Goal: Task Accomplishment & Management: Manage account settings

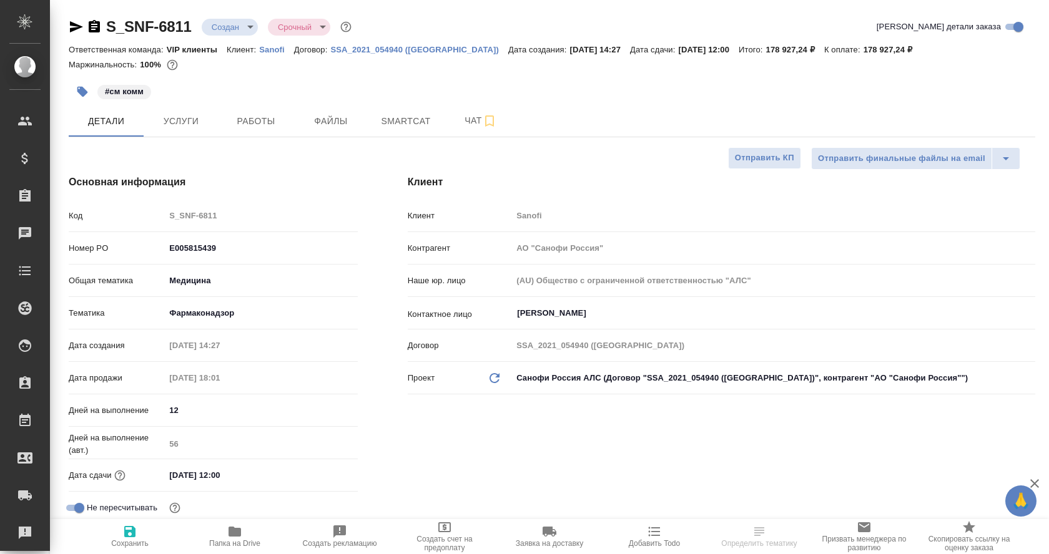
select select "RU"
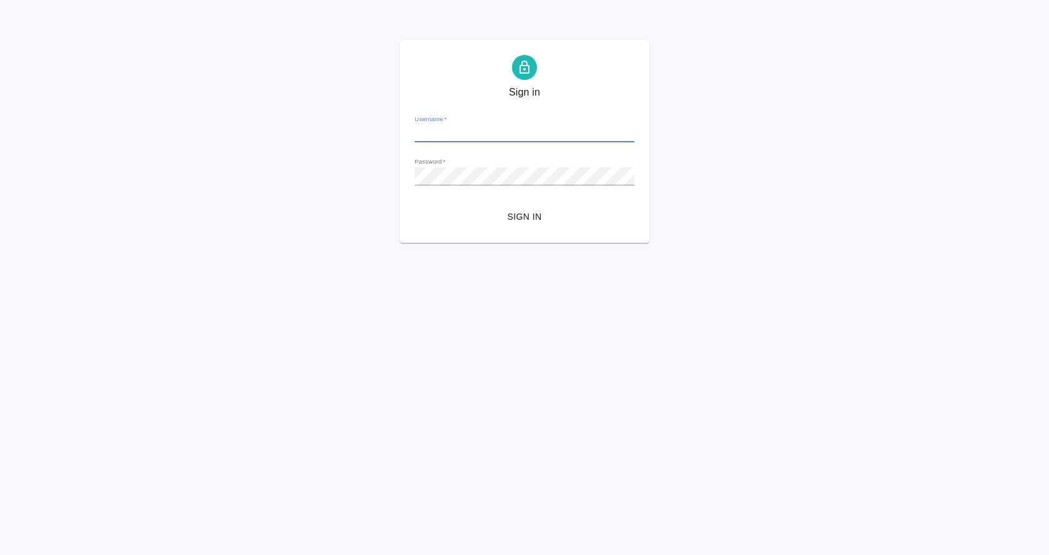
type input "[EMAIL_ADDRESS][DOMAIN_NAME]"
click at [531, 216] on span "Sign in" at bounding box center [524, 217] width 200 height 16
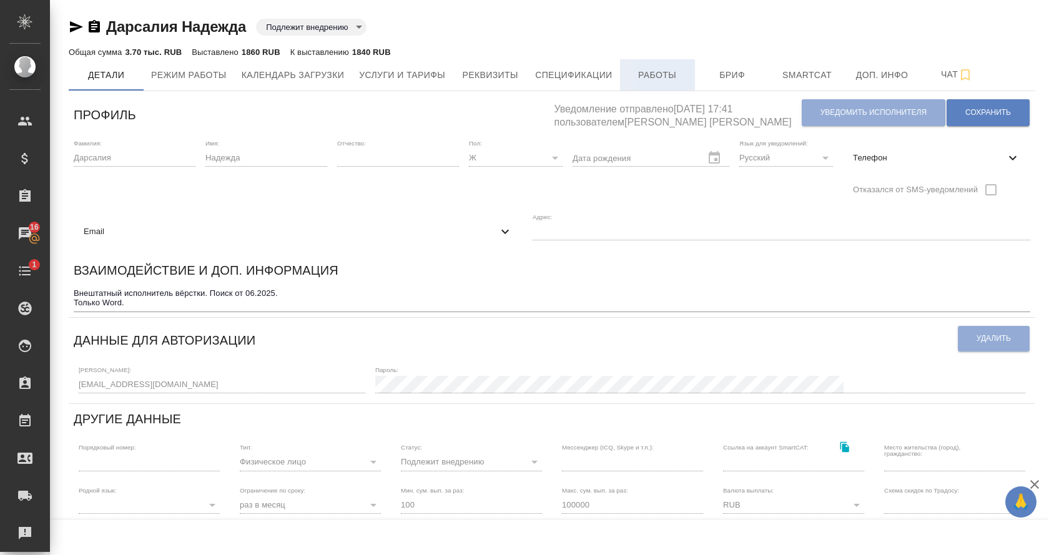
click at [670, 72] on span "Работы" at bounding box center [657, 75] width 60 height 16
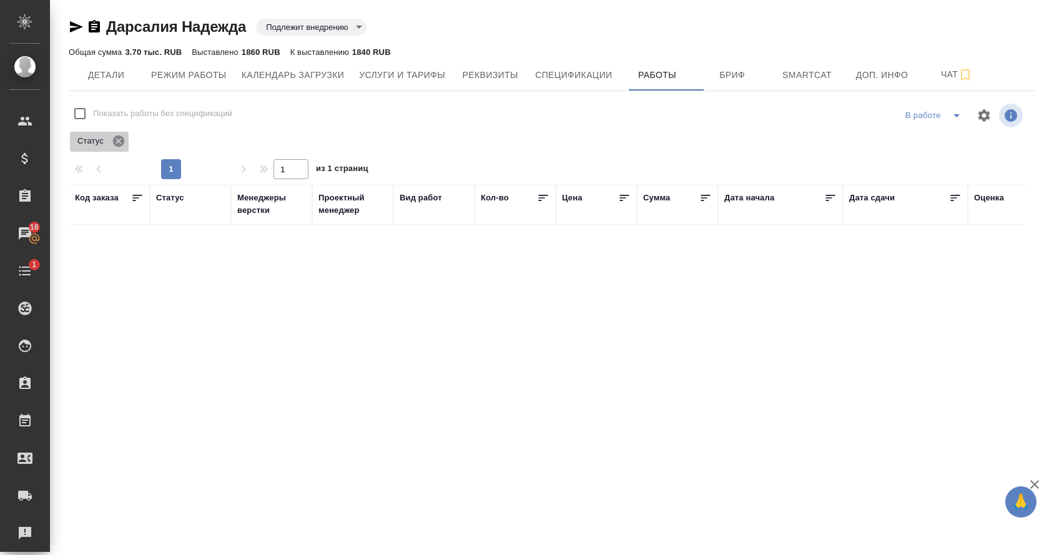
click at [120, 139] on icon at bounding box center [118, 140] width 11 height 11
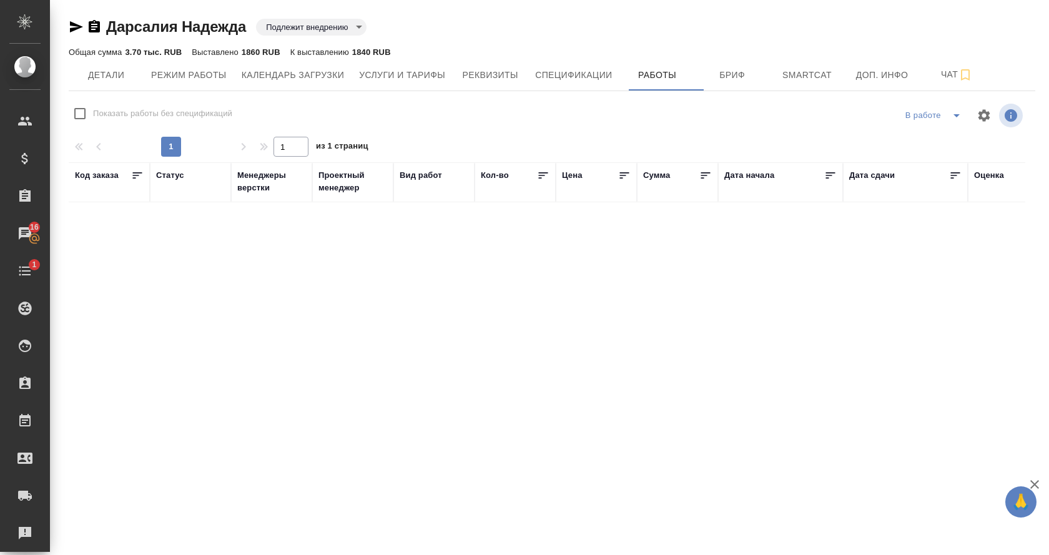
checkbox input "false"
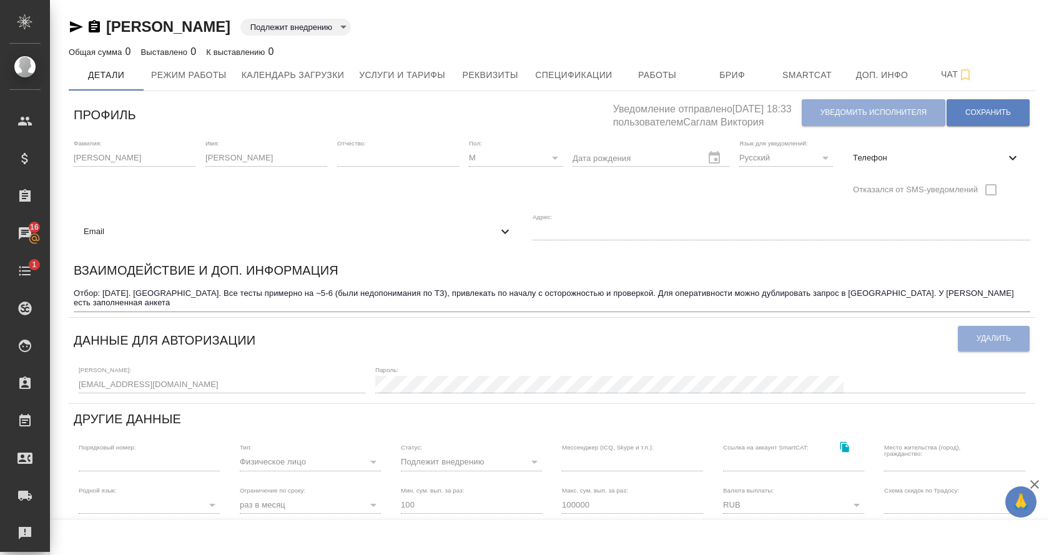
click at [181, 310] on div "Отбор: август 2025. Минск. Все тесты примерно на ~5-6 (были недопонимания по ТЗ…" at bounding box center [552, 298] width 956 height 27
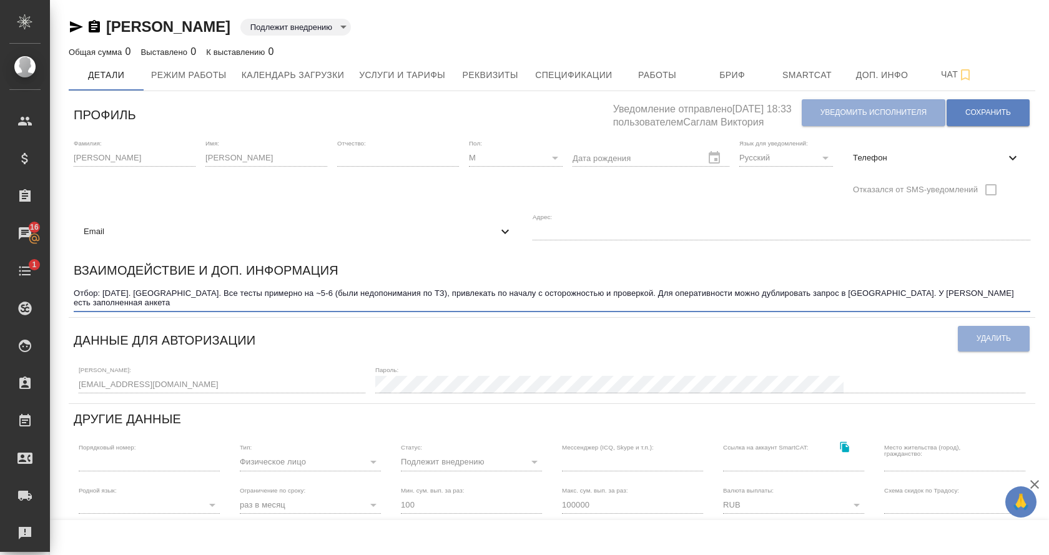
click at [175, 301] on textarea "Отбор: август 2025. Минск. Все тесты примерно на ~5-6 (были недопонимания по ТЗ…" at bounding box center [552, 297] width 956 height 19
click at [429, 291] on textarea "Отбор: август 2025. Минск. Все тесты примерно на ~5-6 (были недопонимания по ТЗ…" at bounding box center [552, 297] width 956 height 19
click at [501, 291] on textarea "Отбор: август 2025. Минск. Все тесты примерно на ~5-6 (были недопонимания по ТЗ…" at bounding box center [552, 297] width 956 height 19
click at [542, 292] on textarea "Отбор: август 2025. Минск. Все тесты примерно на ~5-6 (были недопонимания по ТЗ…" at bounding box center [552, 297] width 956 height 19
click at [630, 293] on textarea "Отбор: август 2025. Минск. Все тесты примерно на ~5-6 (были недопонимания по ТЗ…" at bounding box center [552, 297] width 956 height 19
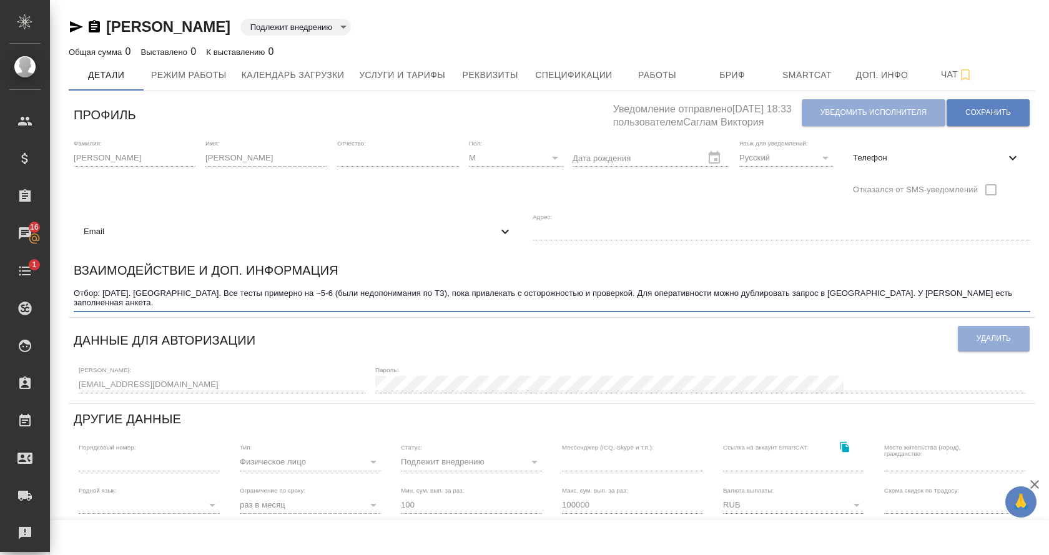
click at [335, 300] on textarea "Отбор: август 2025. Минск. Все тесты примерно на ~5-6 (были недопонимания по ТЗ…" at bounding box center [552, 297] width 956 height 19
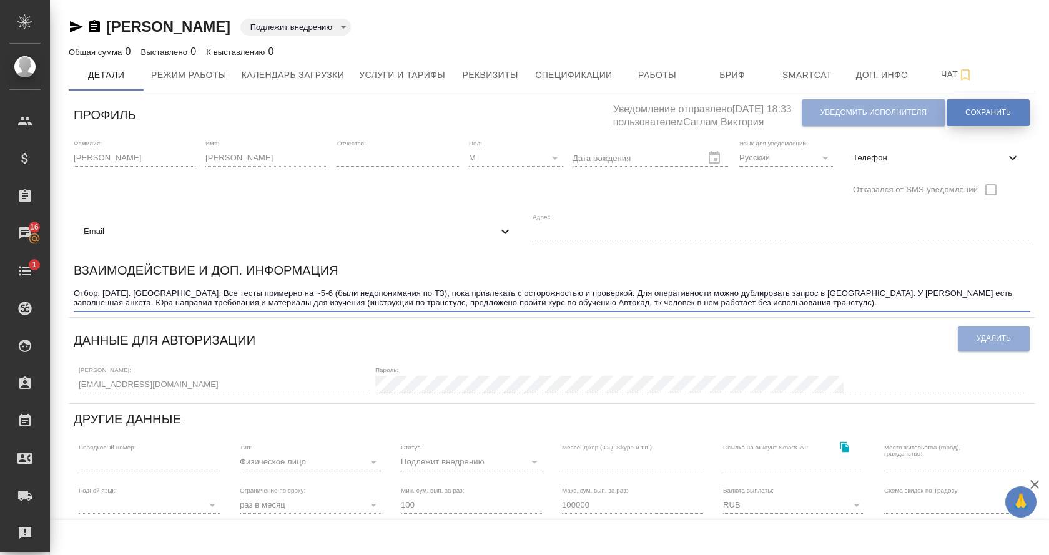
type textarea "Отбор: август 2025. Минск. Все тесты примерно на ~5-6 (были недопонимания по ТЗ…"
click at [999, 111] on span "Сохранить" at bounding box center [988, 112] width 46 height 11
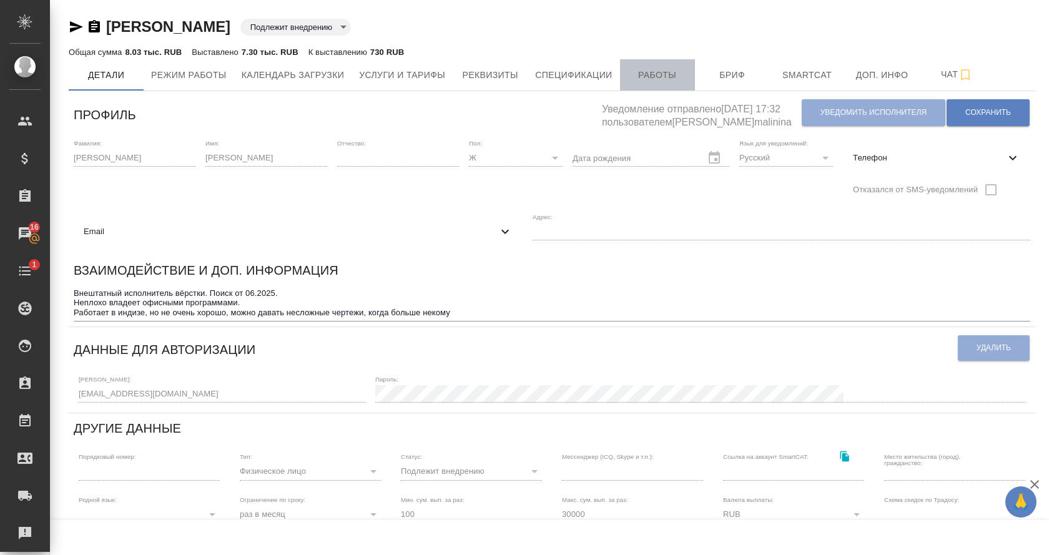
click at [659, 71] on span "Работы" at bounding box center [657, 75] width 60 height 16
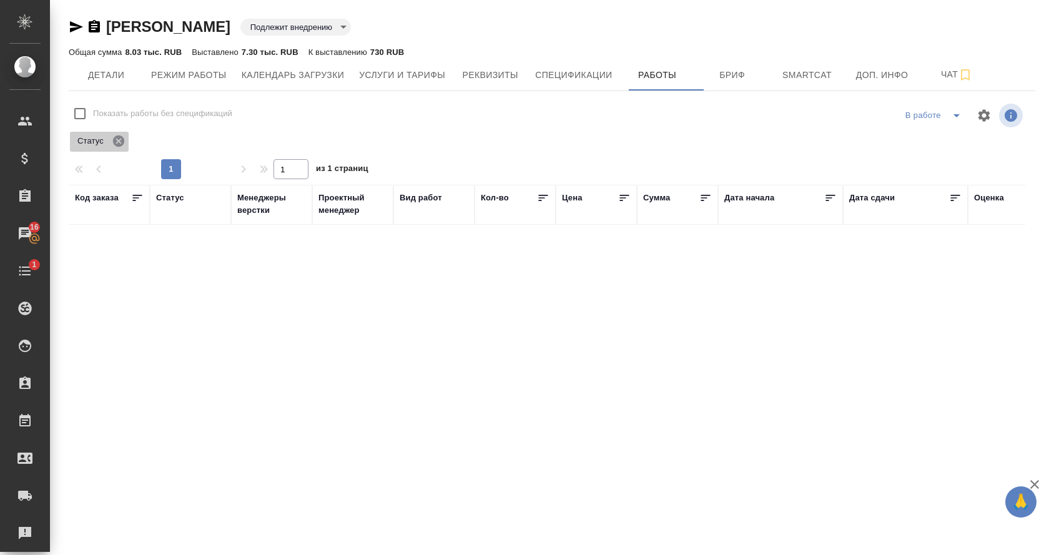
click at [122, 142] on icon at bounding box center [119, 141] width 14 height 14
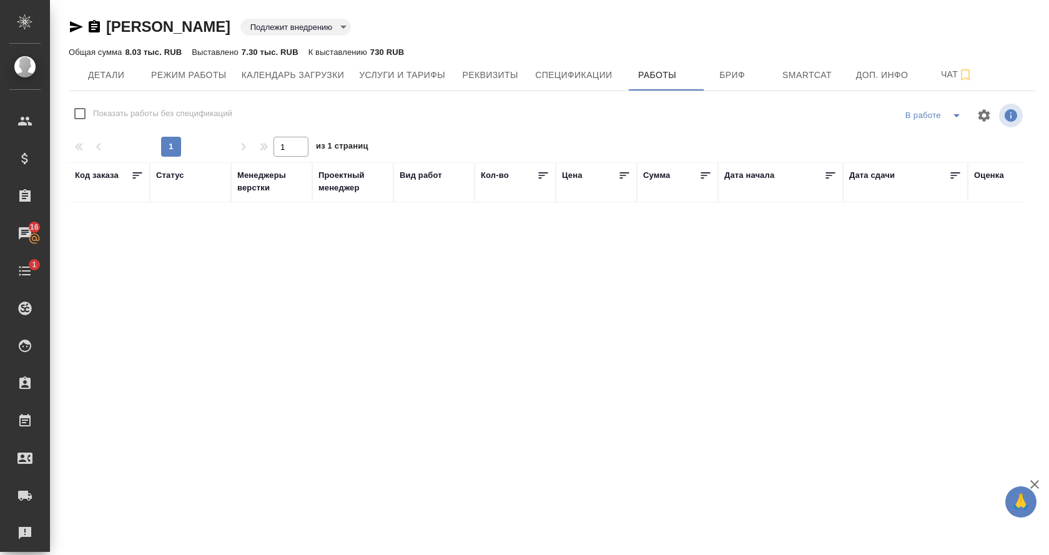
checkbox input "false"
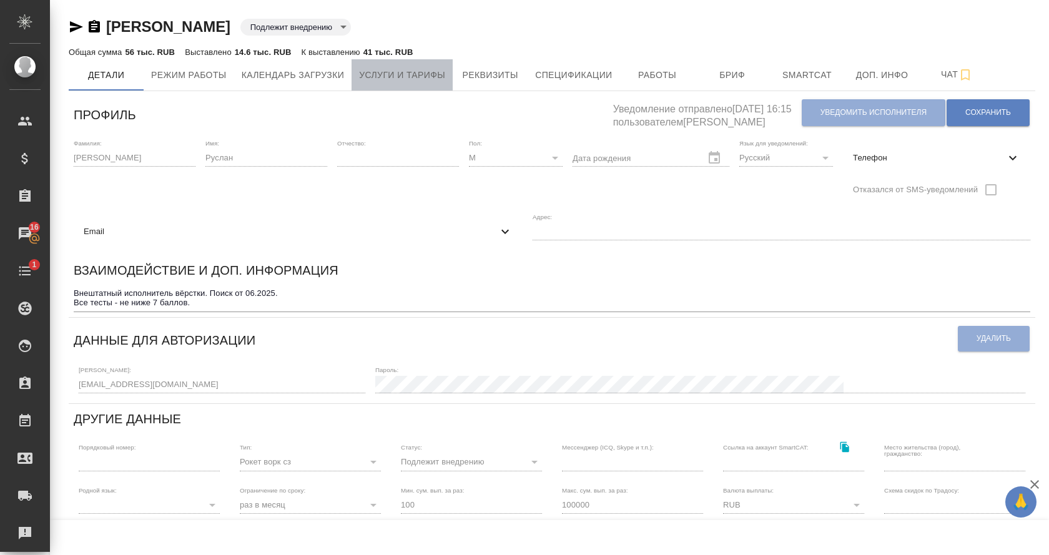
click at [434, 66] on button "Услуги и тарифы" at bounding box center [401, 74] width 101 height 31
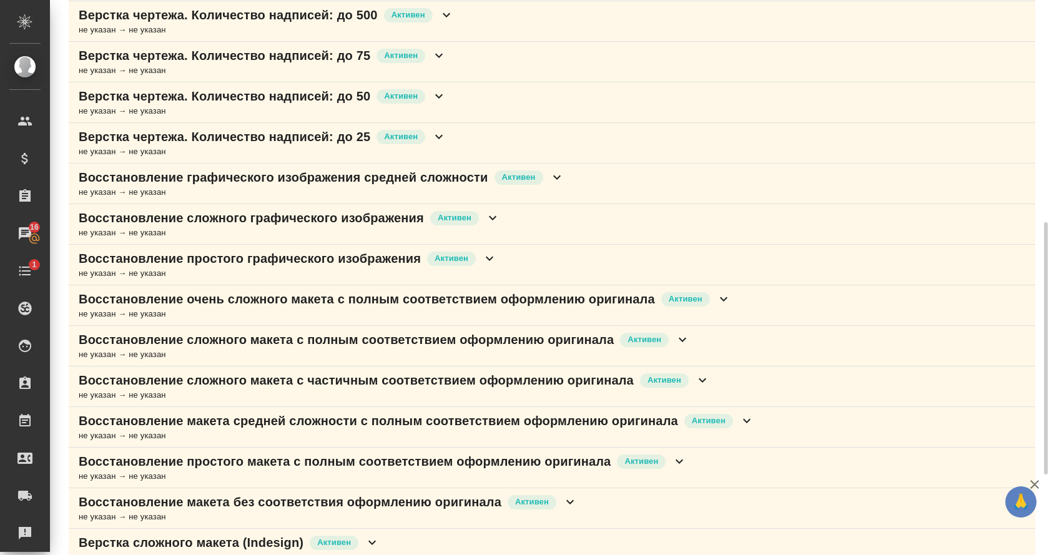
scroll to position [666, 0]
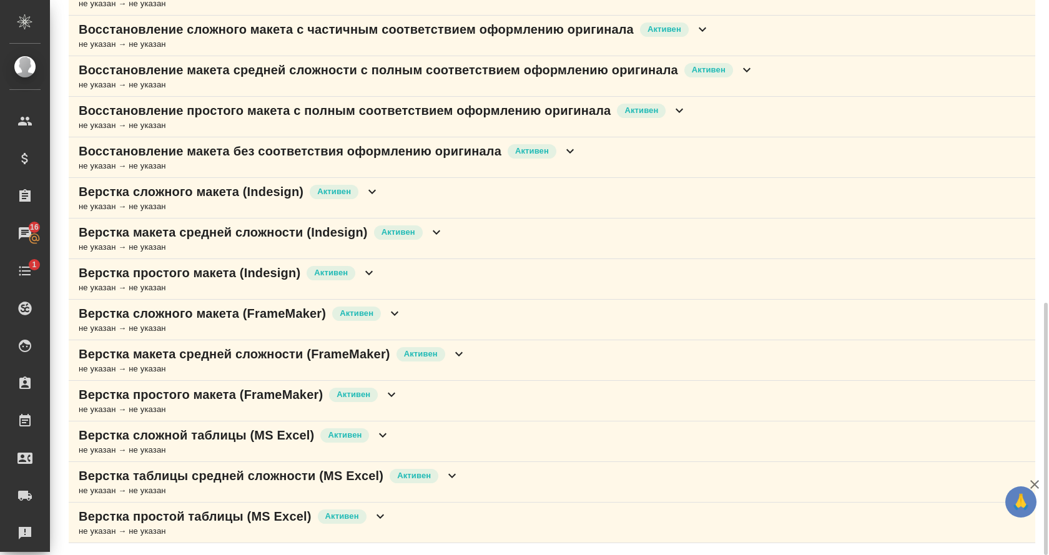
click at [444, 231] on icon at bounding box center [436, 232] width 15 height 15
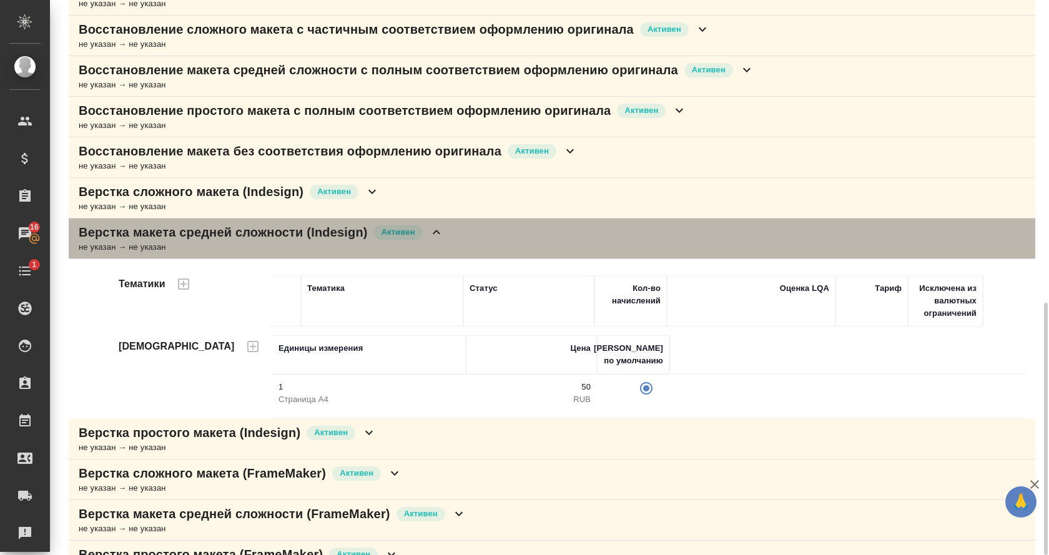
click at [444, 231] on icon at bounding box center [436, 232] width 15 height 15
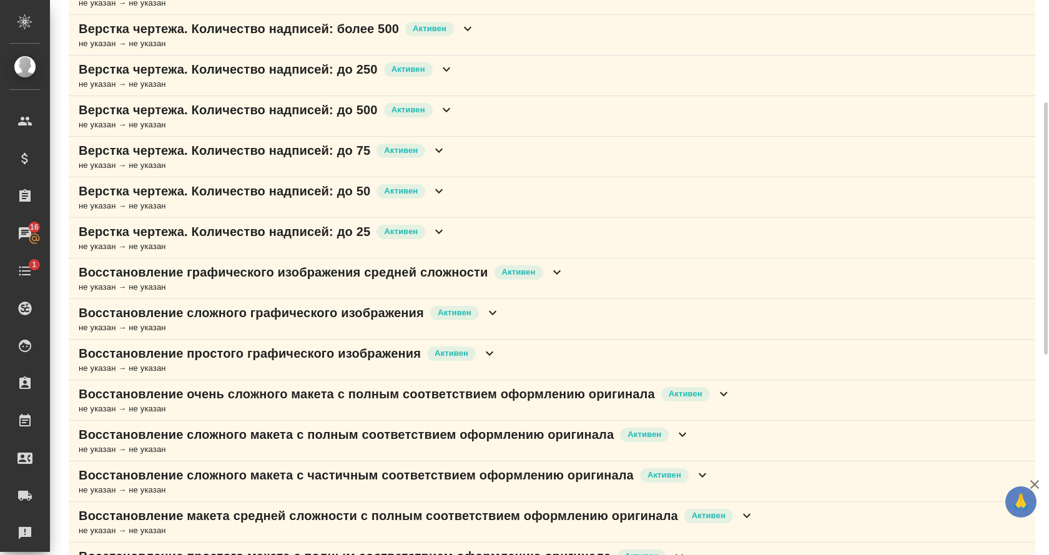
scroll to position [216, 0]
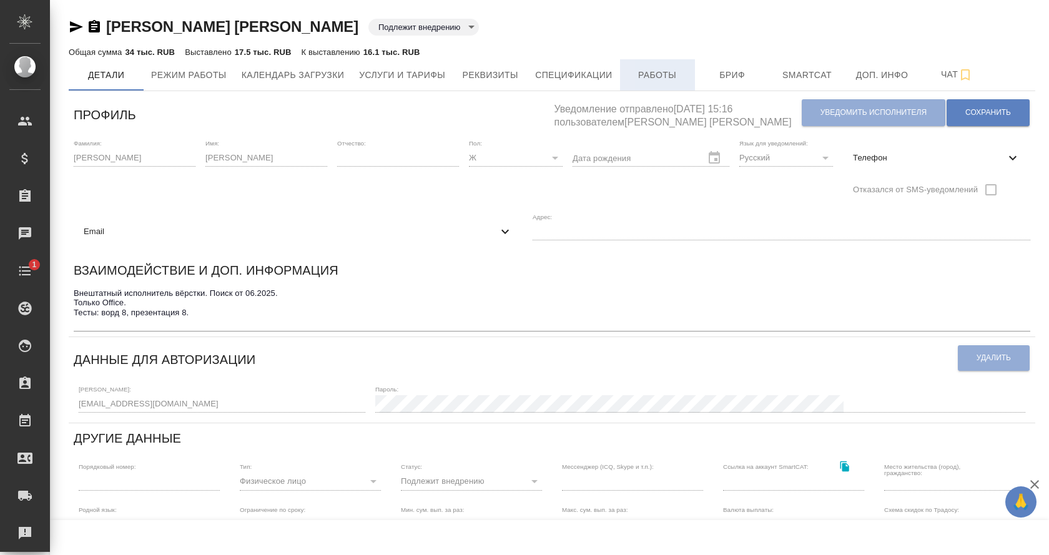
click at [667, 75] on span "Работы" at bounding box center [657, 75] width 60 height 16
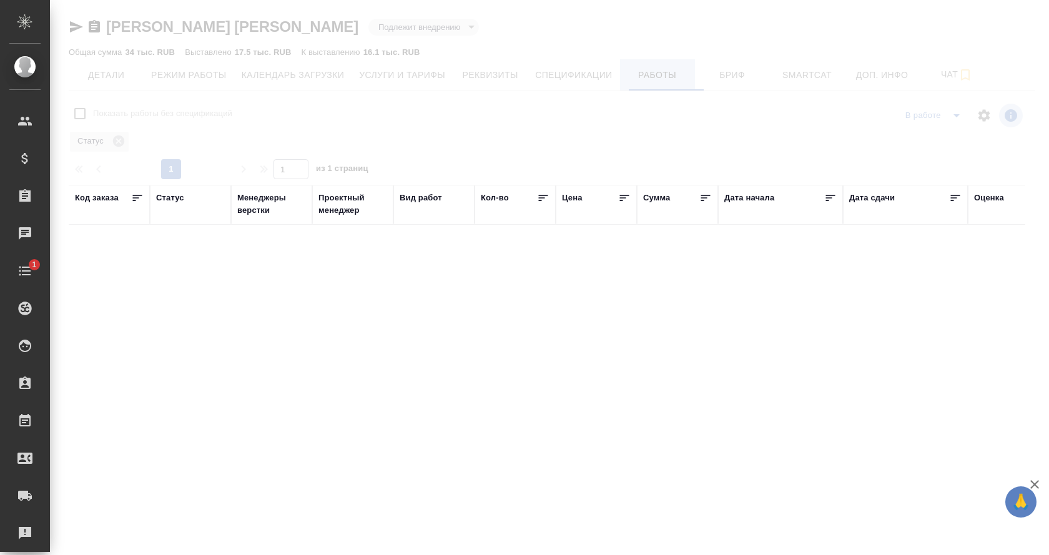
checkbox input "false"
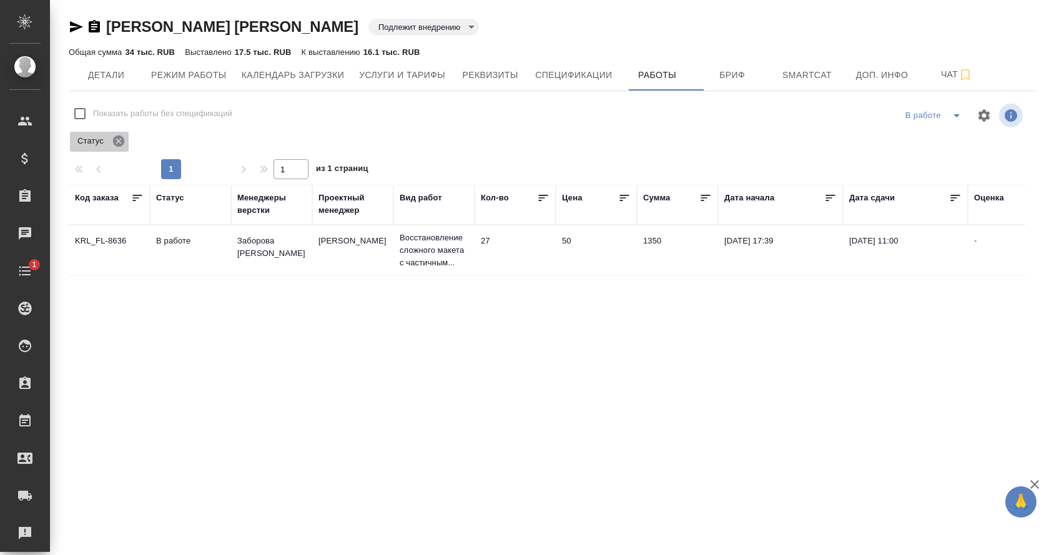
click at [117, 140] on icon at bounding box center [118, 140] width 11 height 11
